Goal: Find specific page/section: Find specific page/section

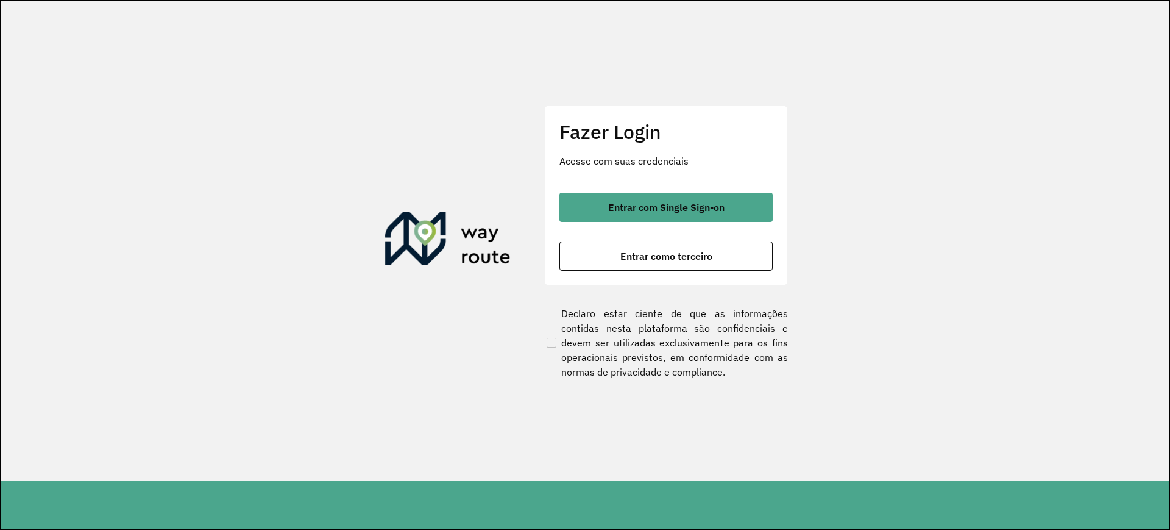
click at [670, 229] on div "Entrar com Single Sign-on Entrar como terceiro" at bounding box center [666, 232] width 213 height 78
click at [678, 221] on div "Entrar com Single Sign-on Entrar como terceiro" at bounding box center [666, 232] width 213 height 78
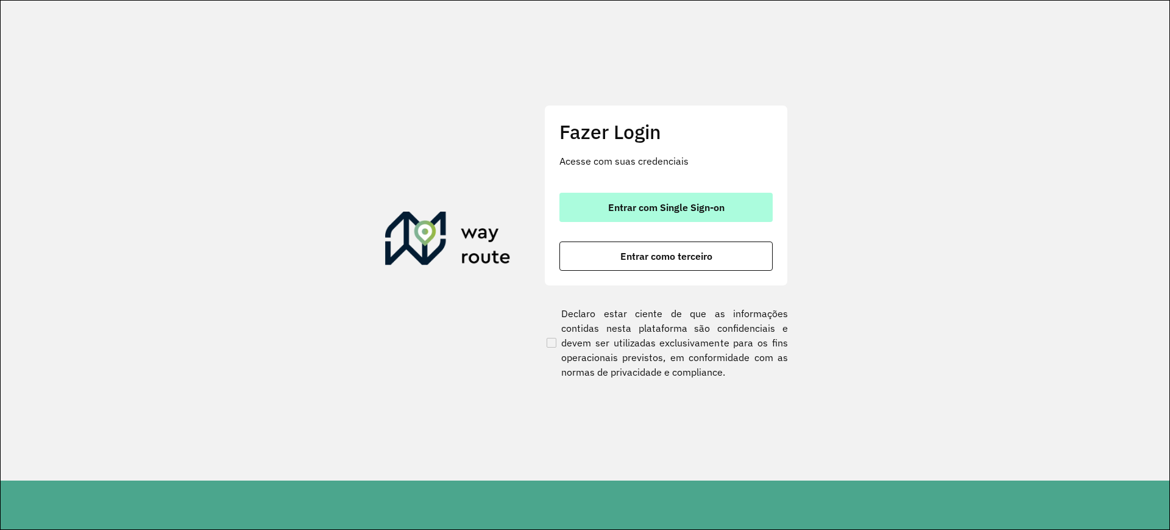
click at [680, 212] on span "Entrar com Single Sign-on" at bounding box center [666, 207] width 116 height 10
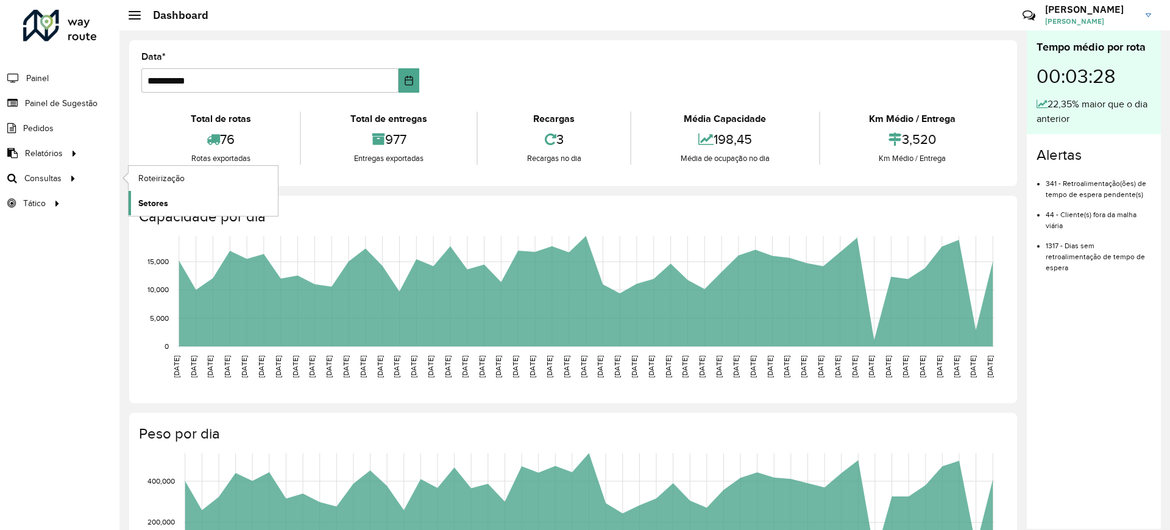
click at [163, 199] on span "Setores" at bounding box center [153, 203] width 30 height 13
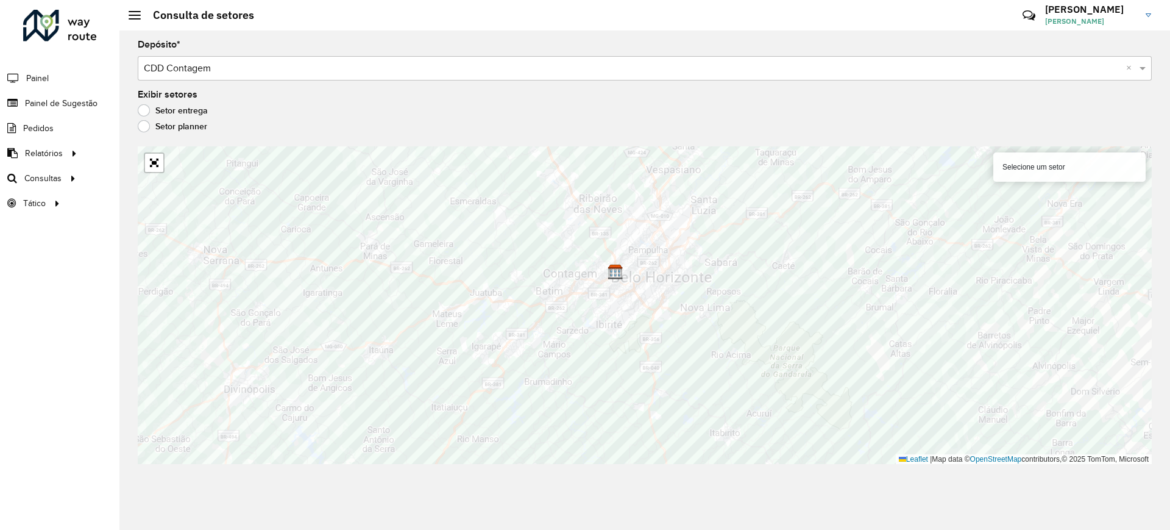
click at [151, 132] on label "Setor planner" at bounding box center [172, 126] width 69 height 12
click at [140, 112] on label "Setor entrega" at bounding box center [173, 110] width 70 height 12
click at [152, 162] on link "Abrir mapa em tela cheia" at bounding box center [154, 163] width 18 height 18
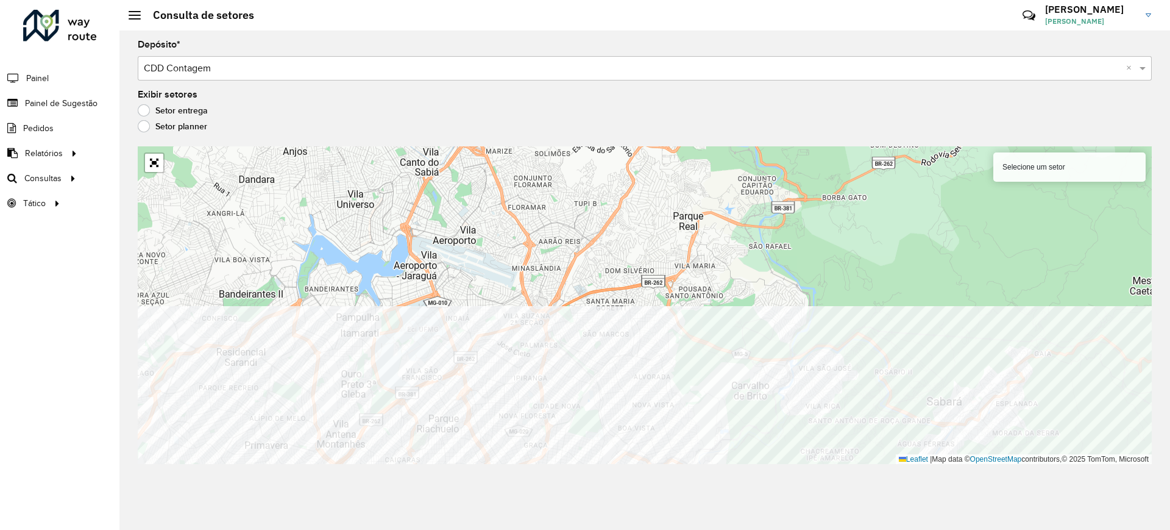
click at [920, 529] on html "Aguarde... Pop-up bloqueado! Seu navegador bloqueou automáticamente a abertura …" at bounding box center [585, 265] width 1170 height 530
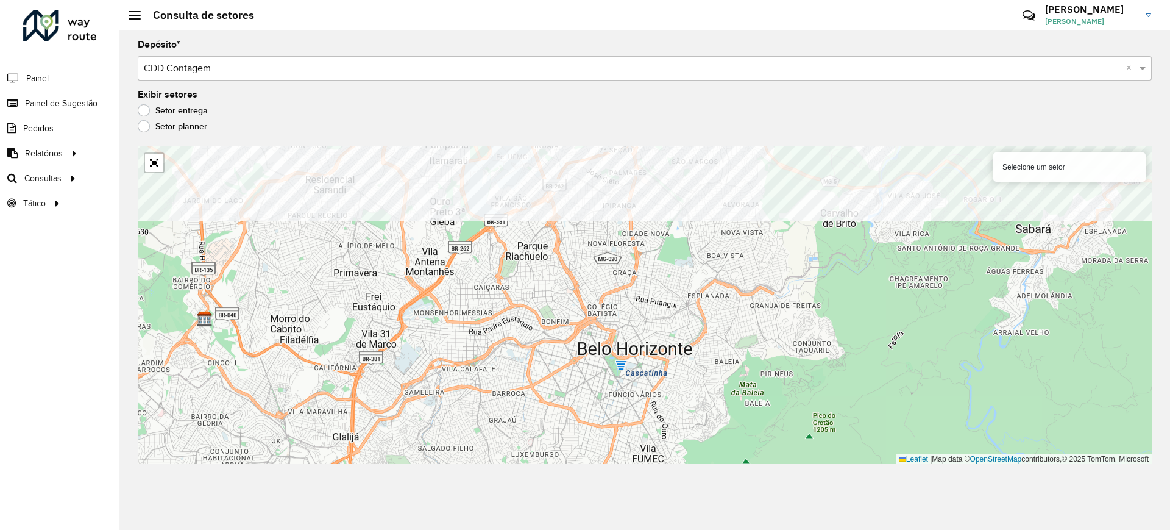
click at [1054, 115] on formly-group "Depósito * Selecione um depósito × CDD Contagem × Exibir setores Setor entrega …" at bounding box center [645, 252] width 1014 height 424
